Goal: Register for event/course

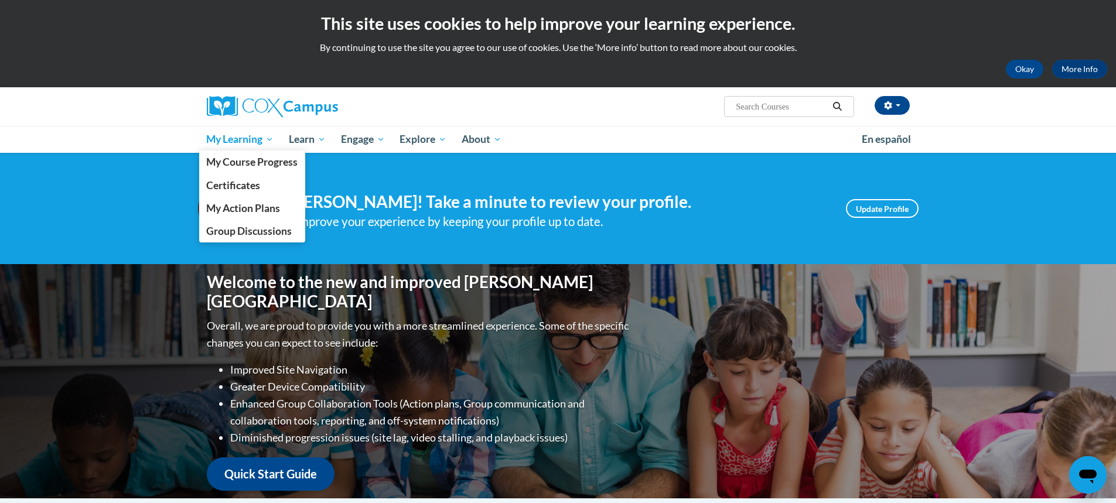
click at [251, 140] on span "My Learning" at bounding box center [239, 139] width 67 height 14
click at [251, 159] on span "My Course Progress" at bounding box center [251, 162] width 91 height 12
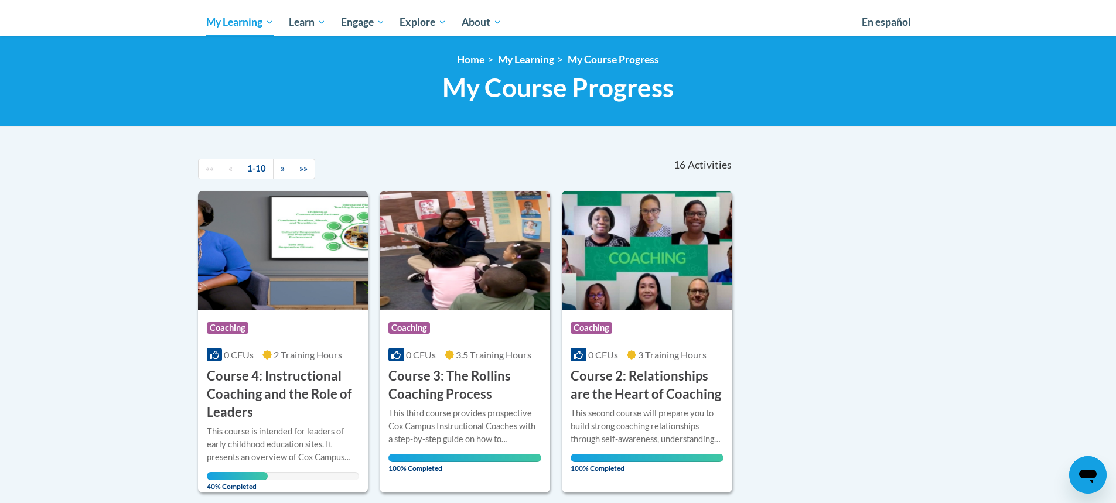
scroll to position [234, 0]
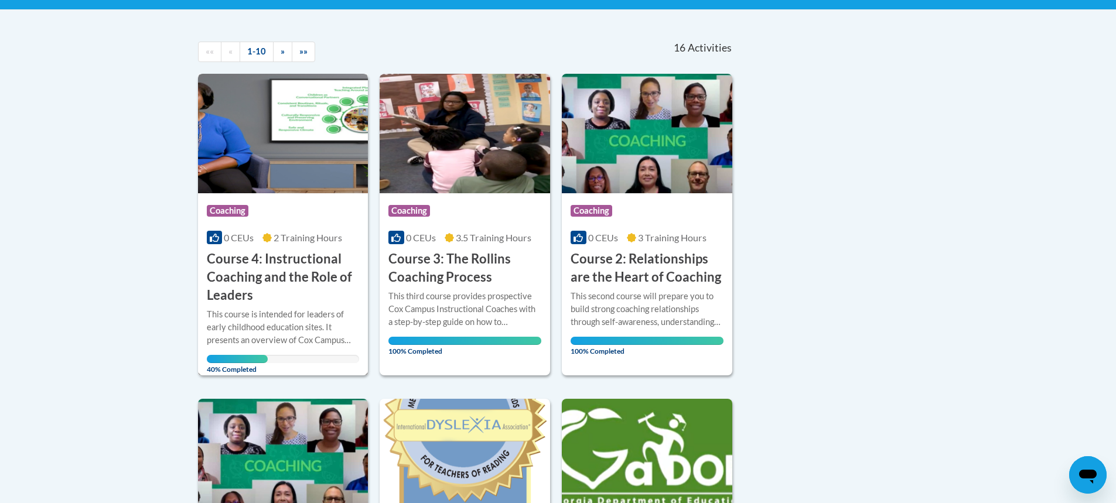
click at [294, 326] on div "This course is intended for leaders of early childhood education sites. It pres…" at bounding box center [283, 327] width 153 height 39
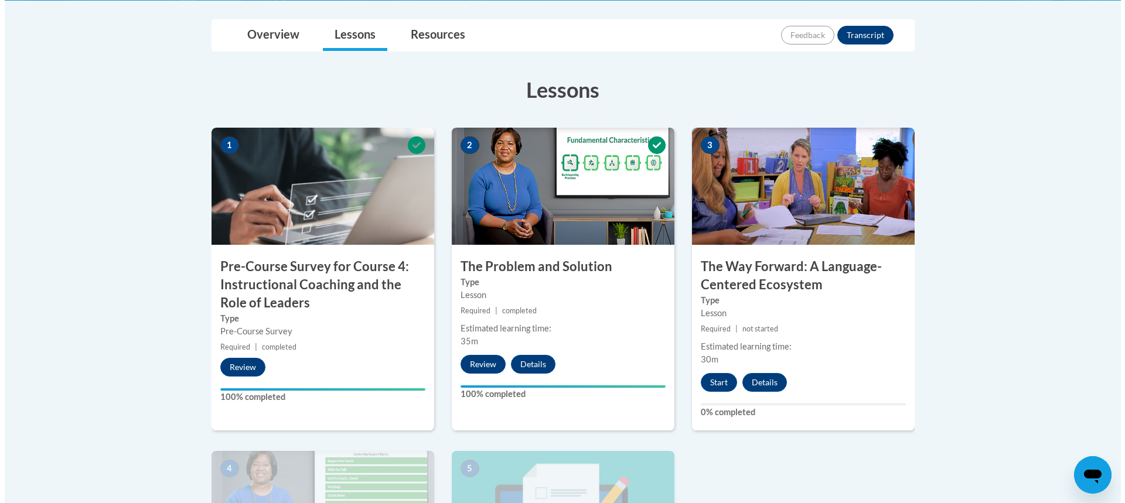
scroll to position [410, 0]
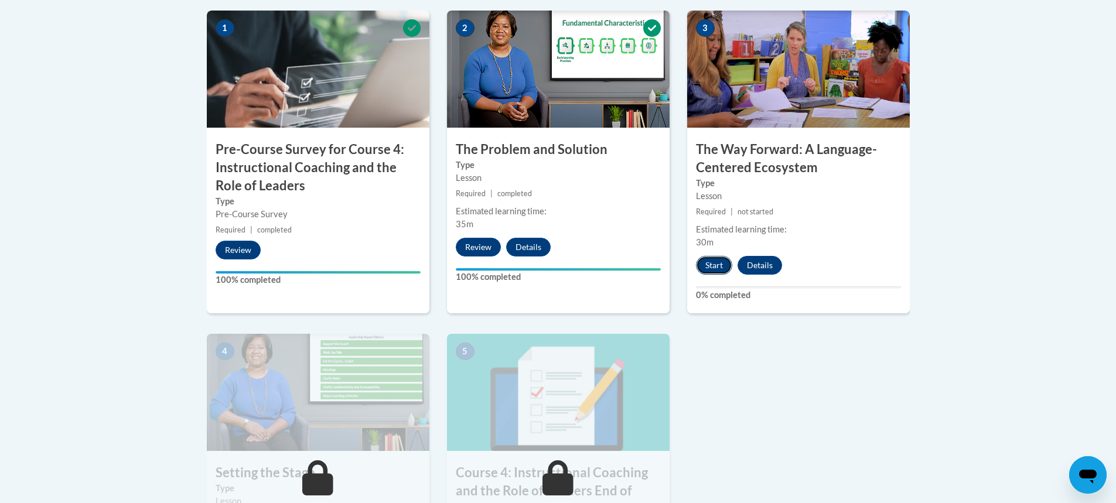
click at [717, 268] on button "Start" at bounding box center [714, 265] width 36 height 19
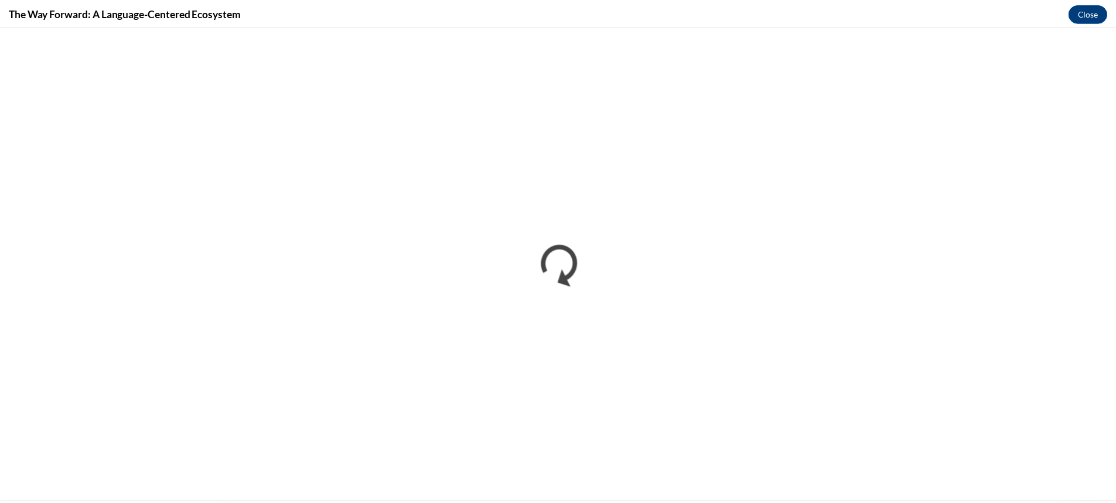
scroll to position [0, 0]
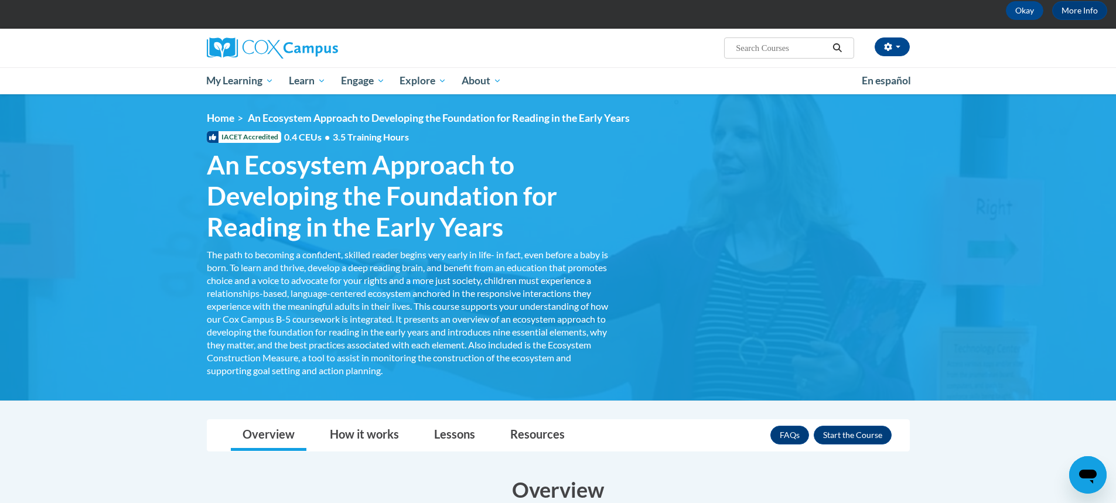
scroll to position [117, 0]
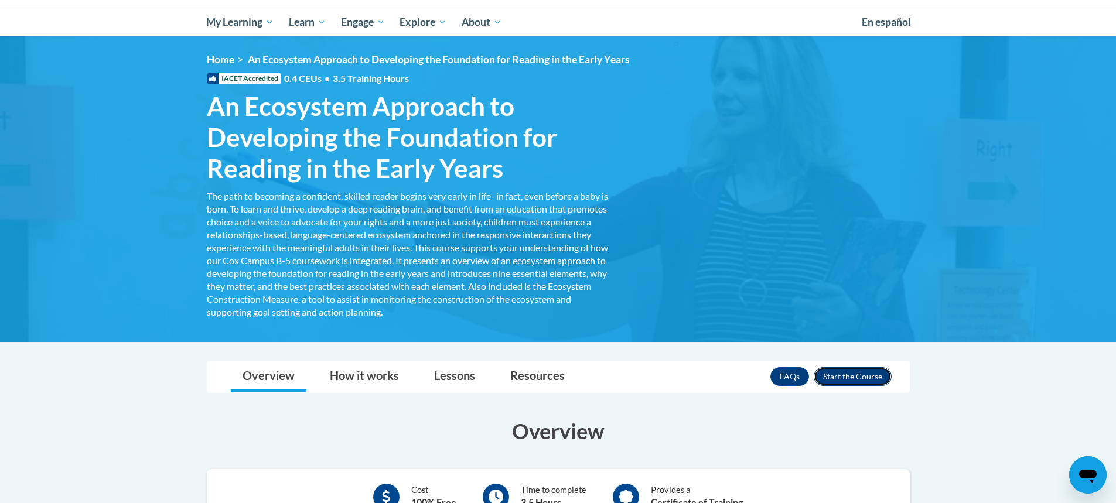
click at [863, 376] on button "Enroll" at bounding box center [853, 376] width 78 height 19
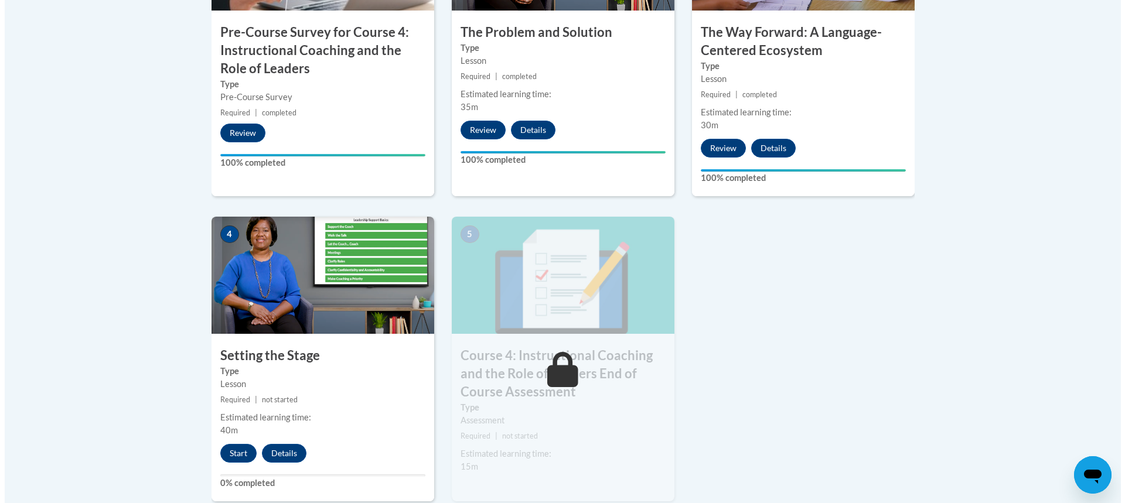
scroll to position [586, 0]
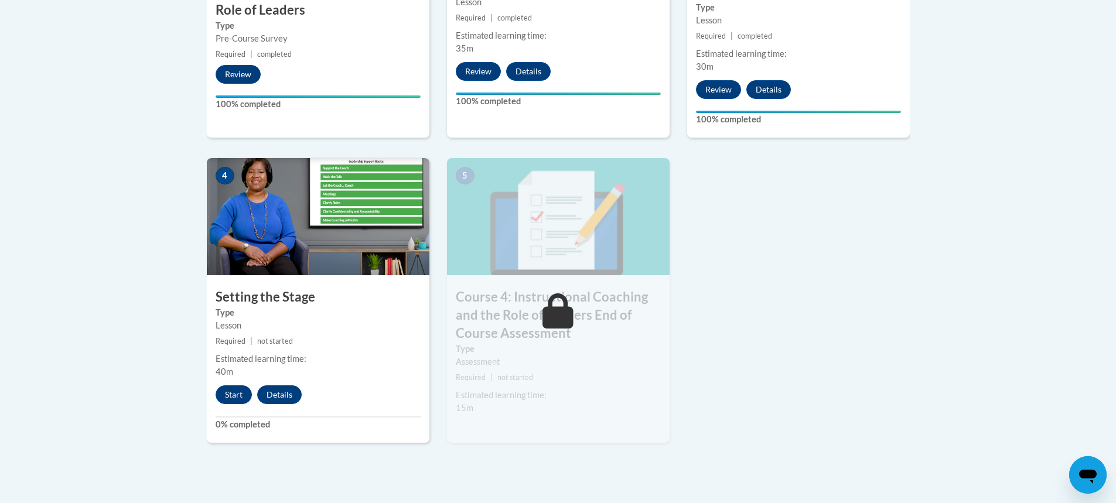
click at [591, 353] on label "Type" at bounding box center [558, 349] width 205 height 13
click at [239, 394] on button "Start" at bounding box center [234, 395] width 36 height 19
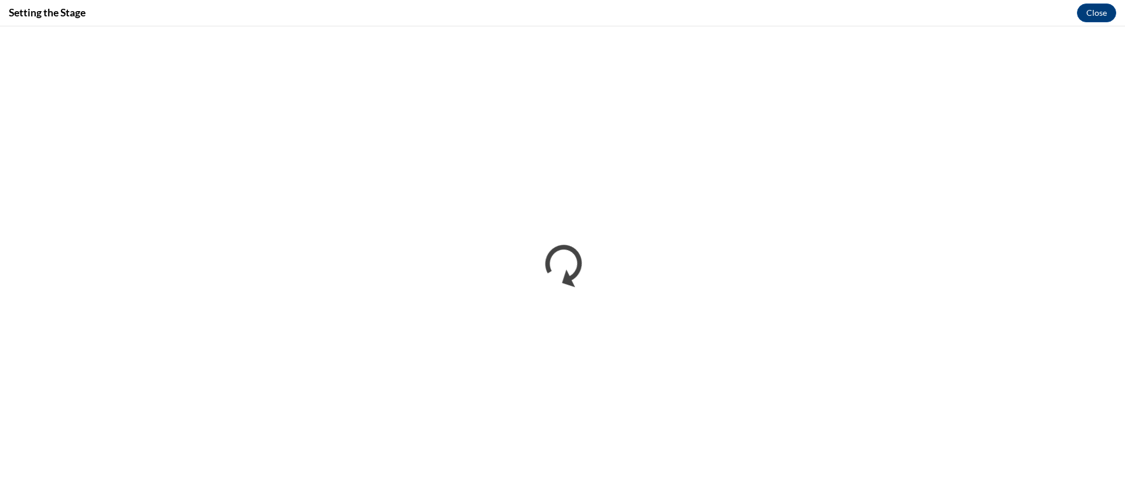
scroll to position [0, 0]
